Goal: Transaction & Acquisition: Purchase product/service

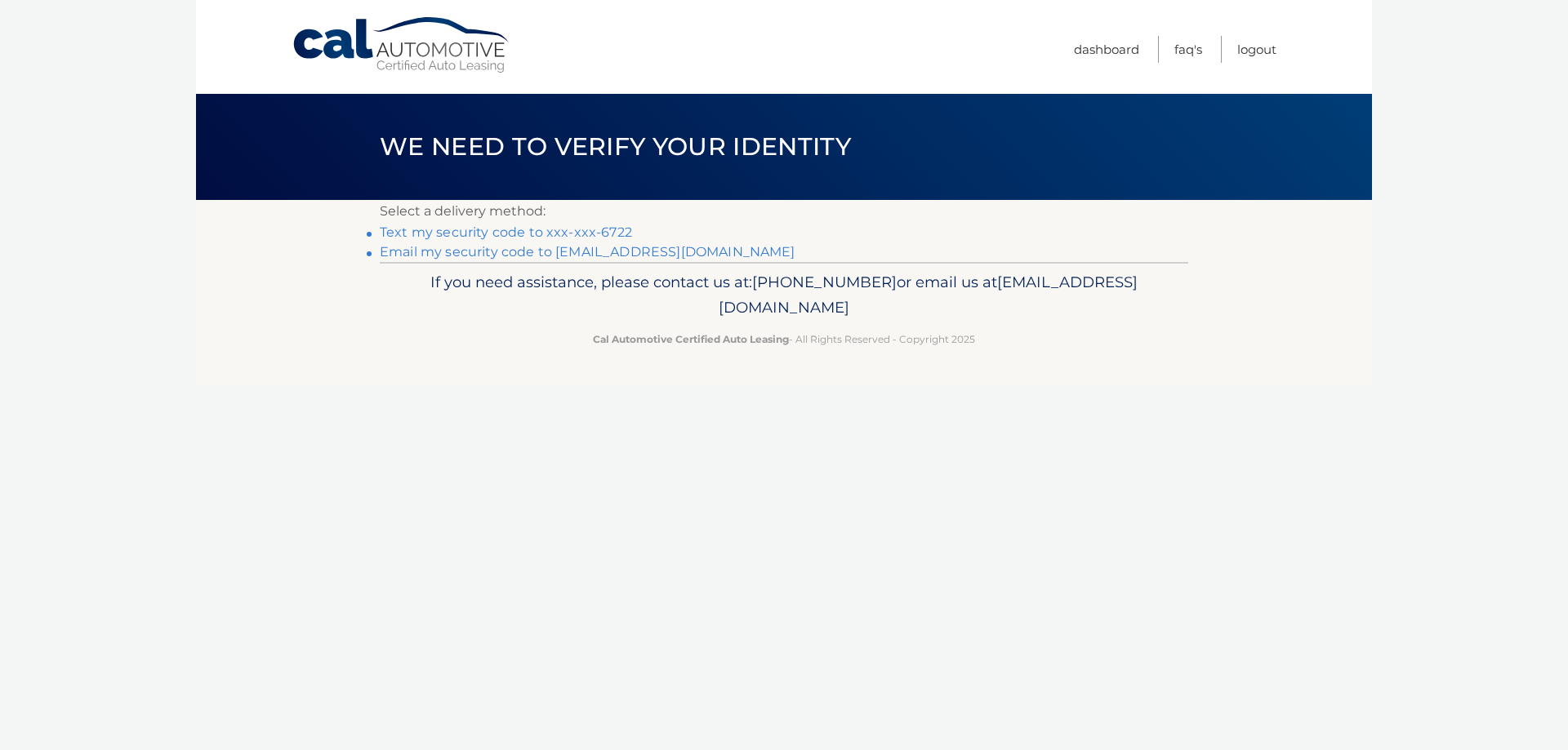
click at [586, 230] on link "Text my security code to xxx-xxx-6722" at bounding box center [505, 232] width 252 height 15
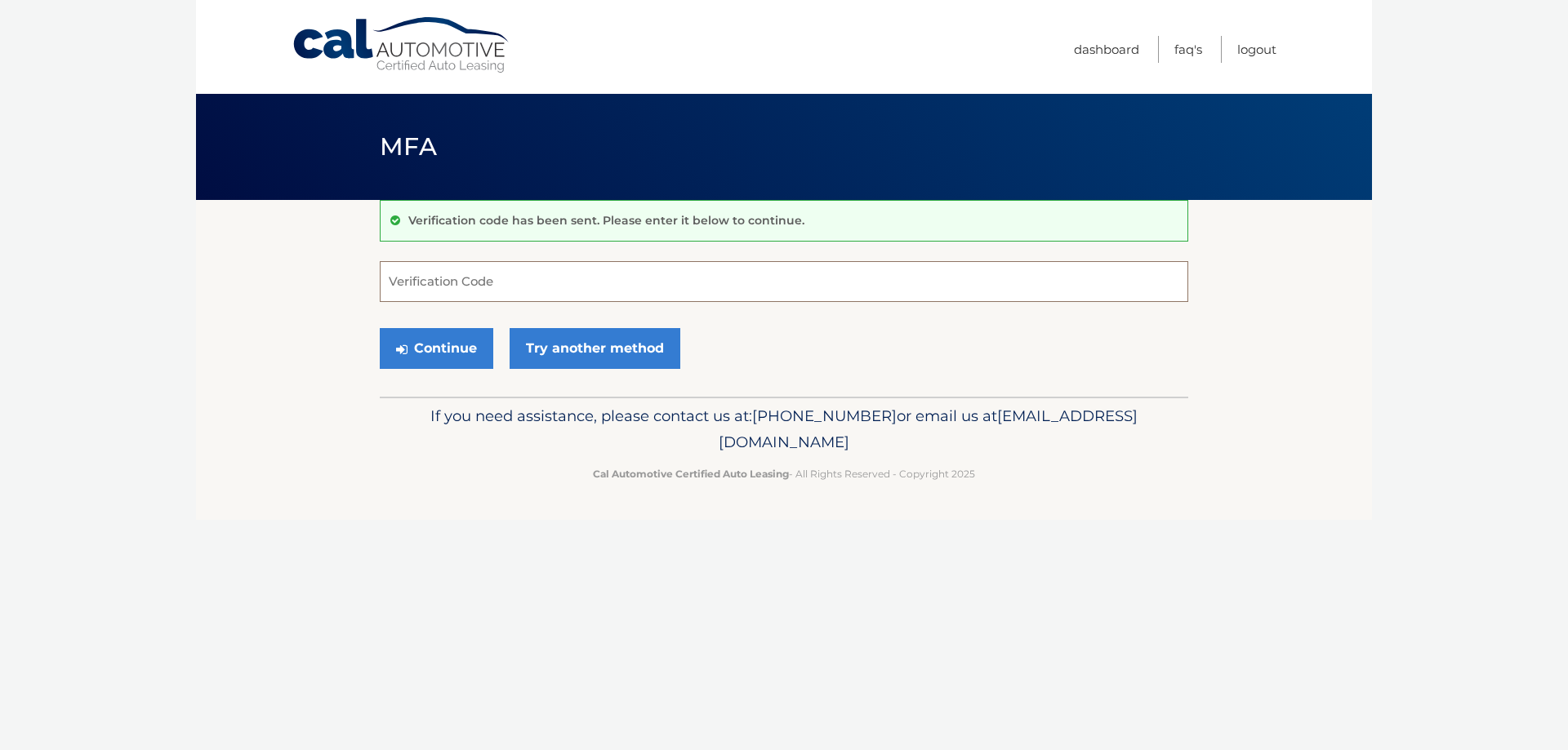
click at [461, 282] on input "Verification Code" at bounding box center [783, 281] width 809 height 41
type input "447459"
click at [442, 354] on button "Continue" at bounding box center [436, 348] width 113 height 41
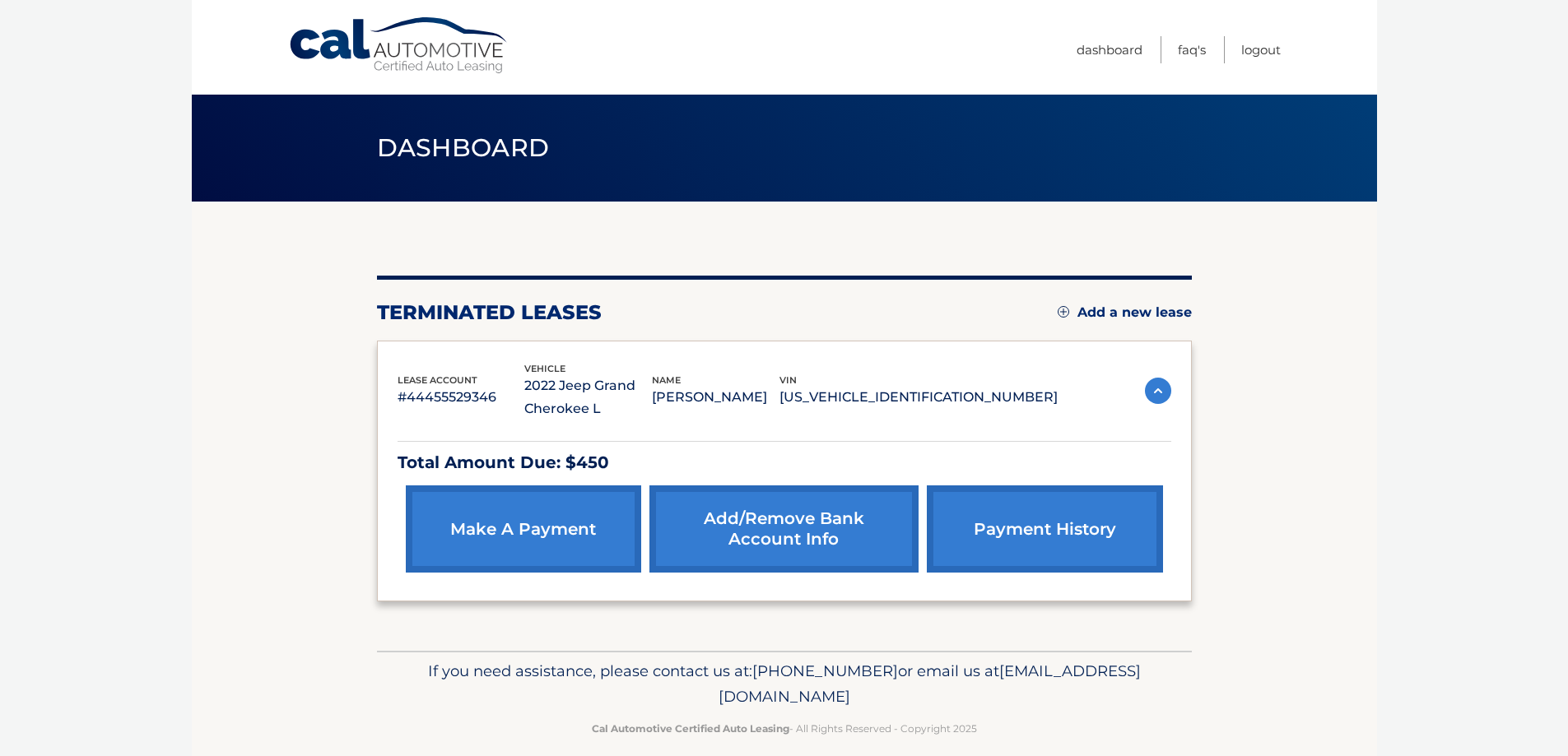
click at [925, 406] on p "[US_VEHICLE_IDENTIFICATION_NUMBER]" at bounding box center [919, 397] width 279 height 23
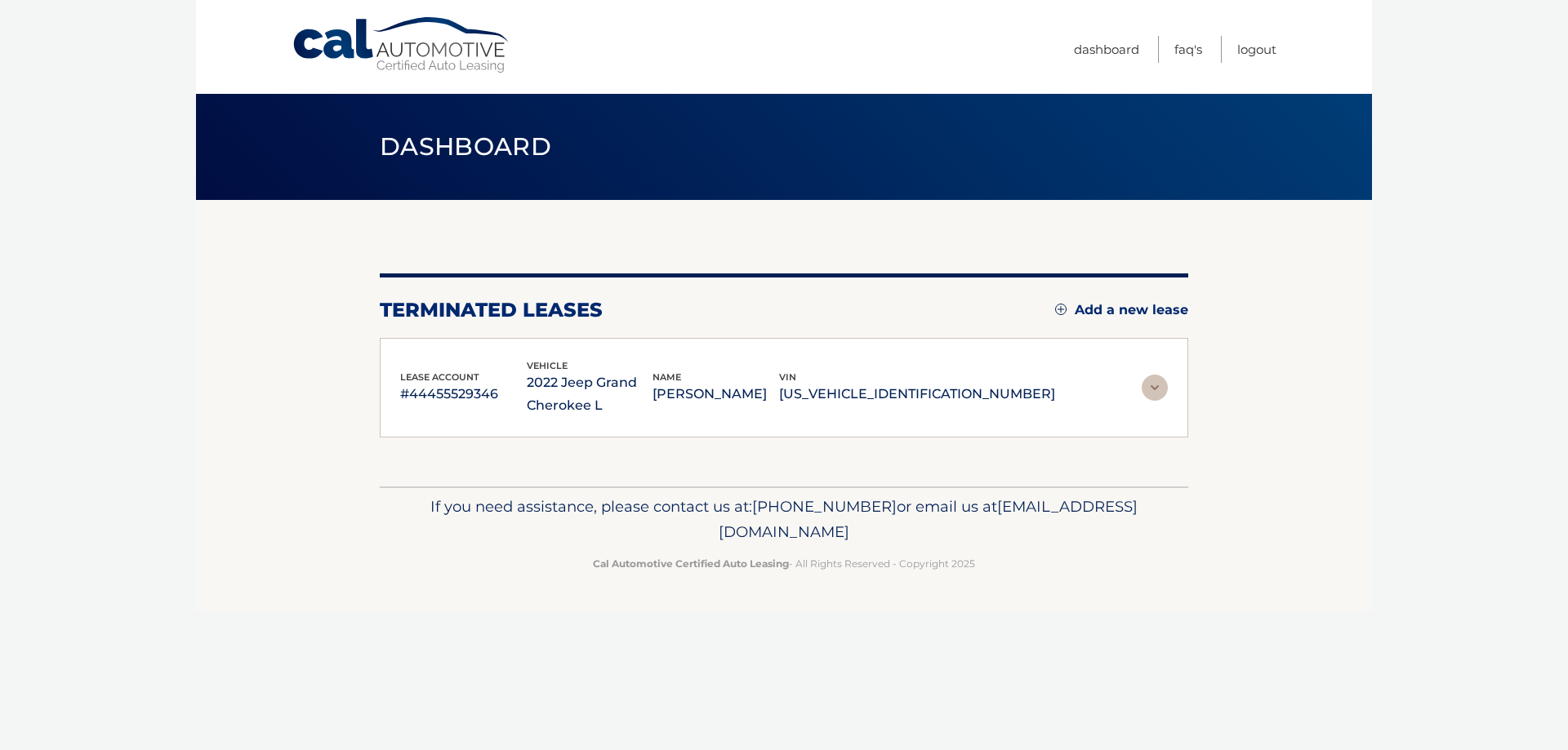
click at [918, 403] on p "[US_VEHICLE_IDENTIFICATION_NUMBER]" at bounding box center [917, 394] width 276 height 23
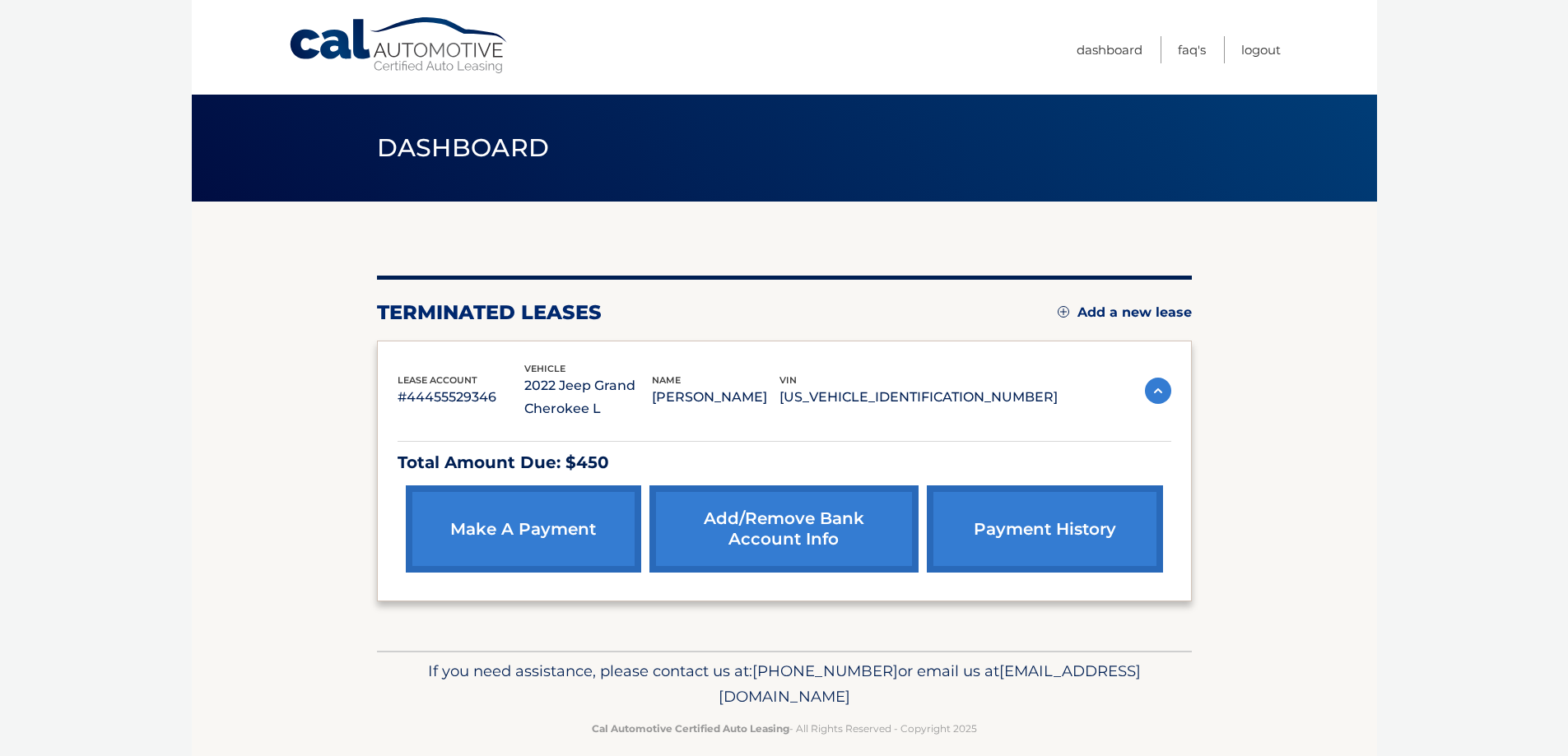
click at [523, 523] on link "make a payment" at bounding box center [524, 530] width 236 height 87
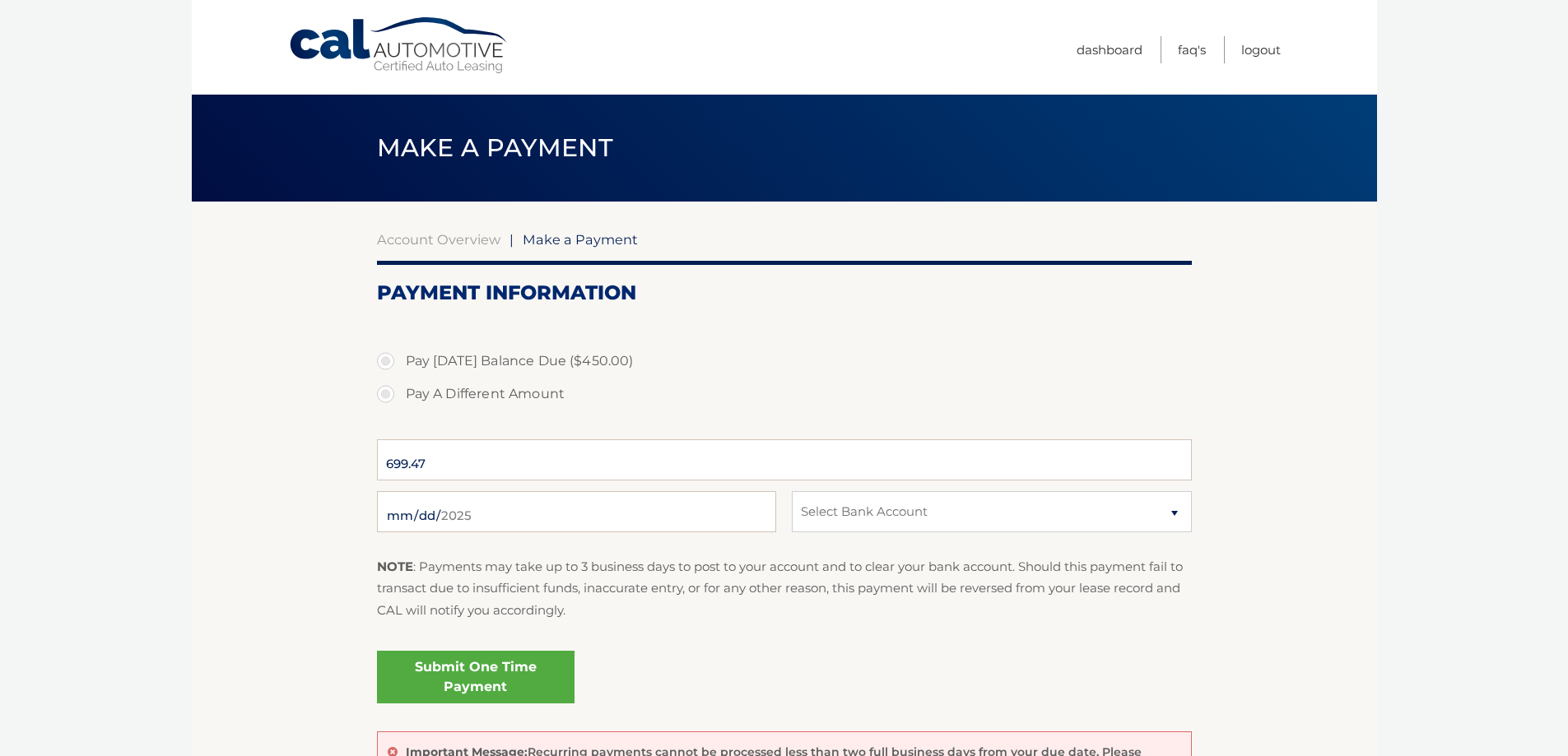
select select "NTFjZjZlMTctMzdiZS00ZmY4LWExZjktYWY1NmRhMTYwZTA1"
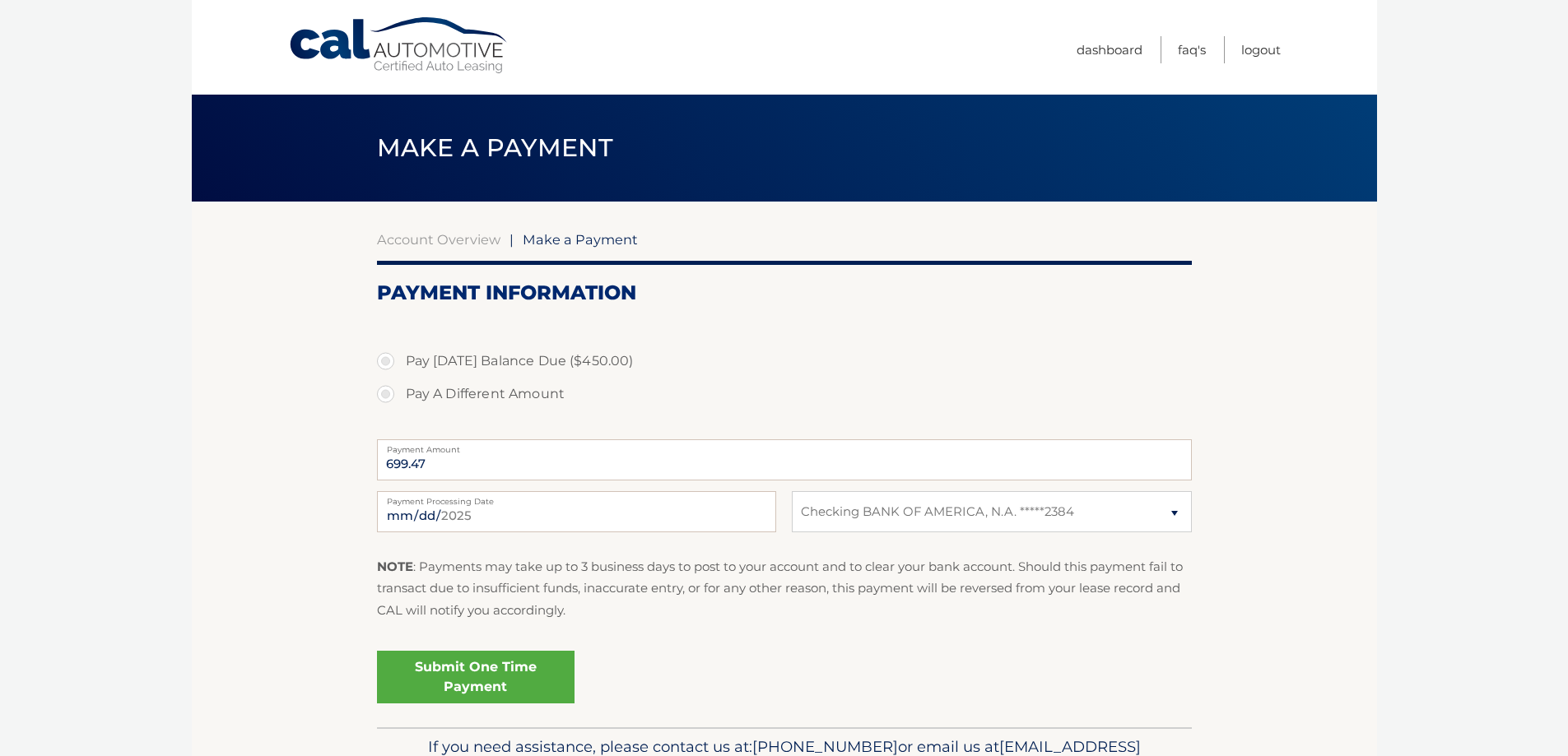
click at [383, 363] on label "Pay Today's Balance Due ($450.00)" at bounding box center [784, 361] width 815 height 33
click at [383, 363] on input "Pay Today's Balance Due ($450.00)" at bounding box center [391, 359] width 16 height 27
radio input "true"
type input "450.00"
click at [448, 675] on link "Submit One Time Payment" at bounding box center [475, 677] width 198 height 52
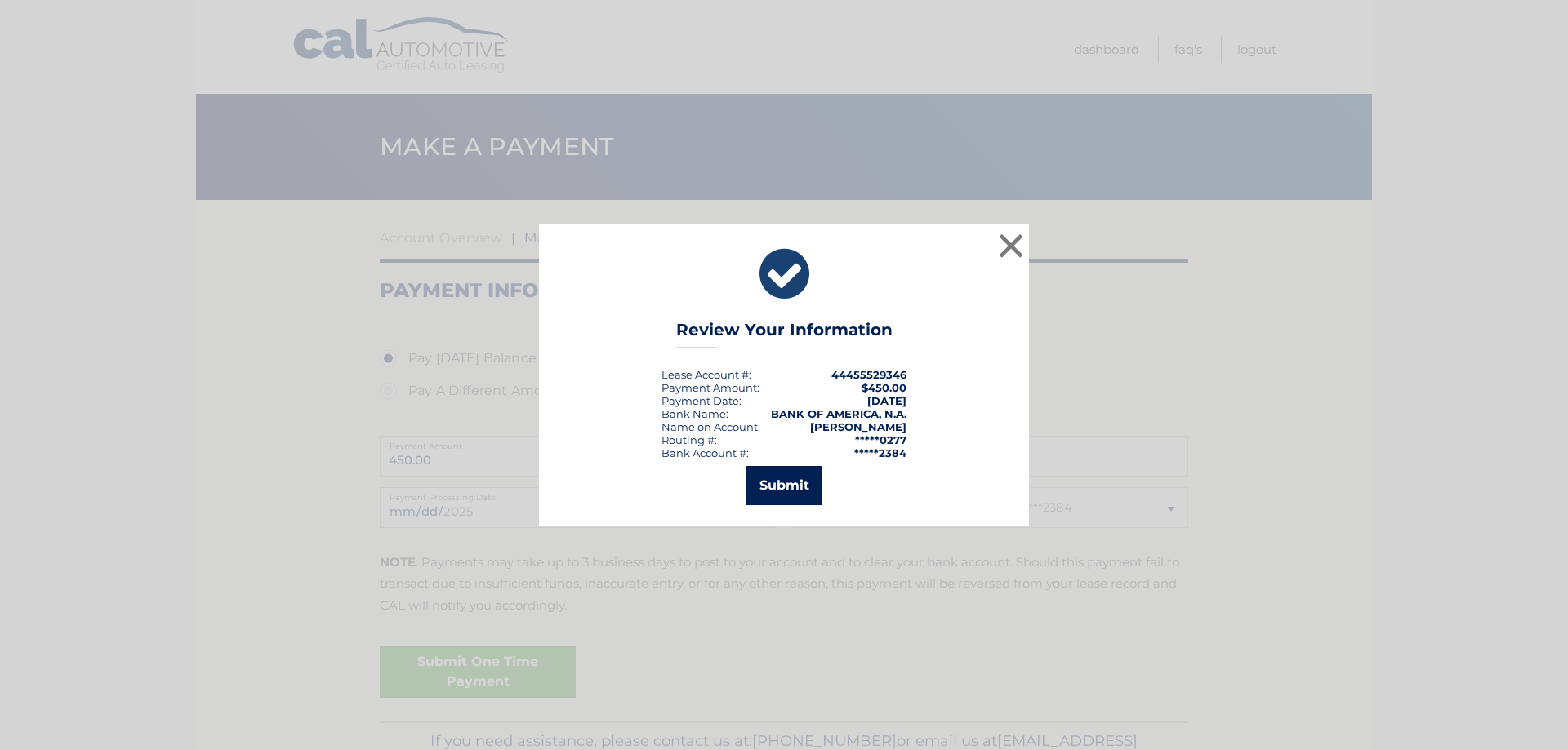
click at [796, 496] on button "Submit" at bounding box center [784, 486] width 75 height 40
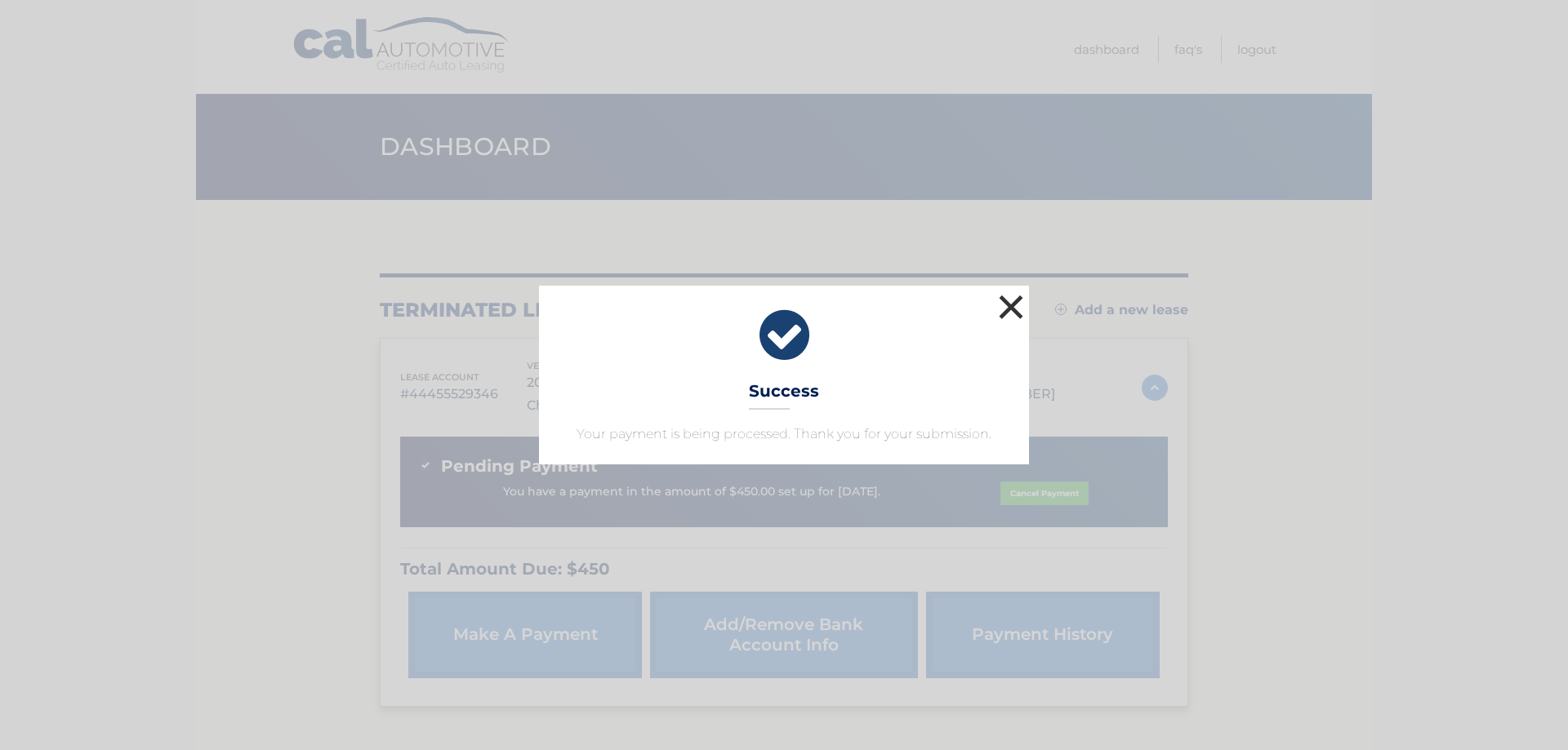
click at [1010, 312] on button "×" at bounding box center [1010, 307] width 33 height 33
